Goal: Information Seeking & Learning: Learn about a topic

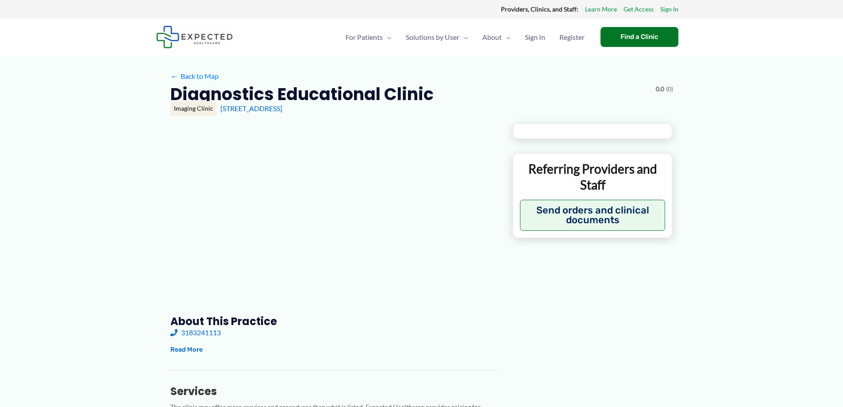
type input "**********"
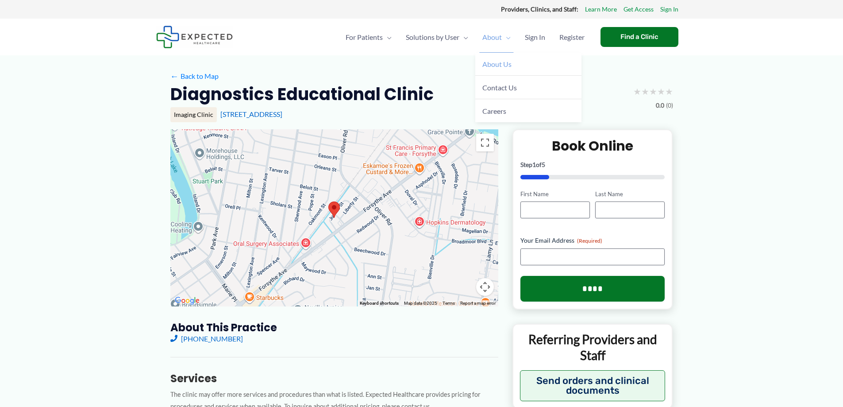
click at [495, 65] on span "About Us" at bounding box center [496, 64] width 29 height 8
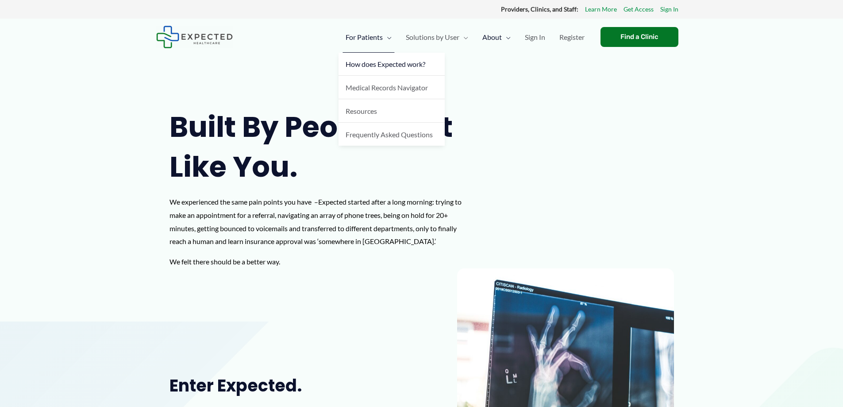
click at [385, 66] on span "How does Expected work?" at bounding box center [386, 64] width 80 height 8
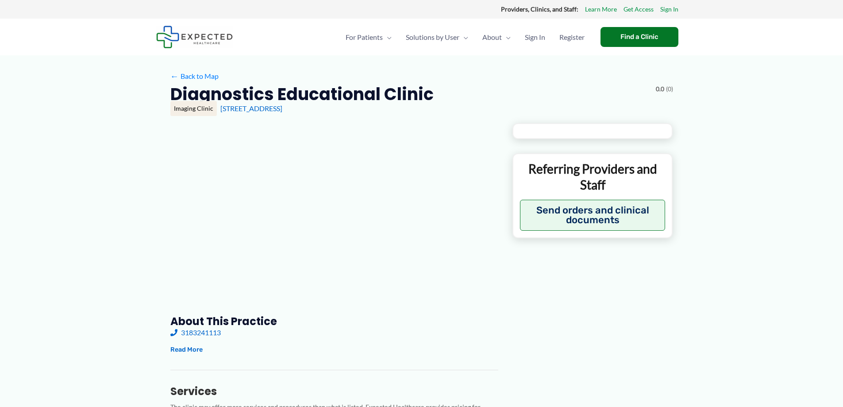
type input "**********"
